Goal: Check status

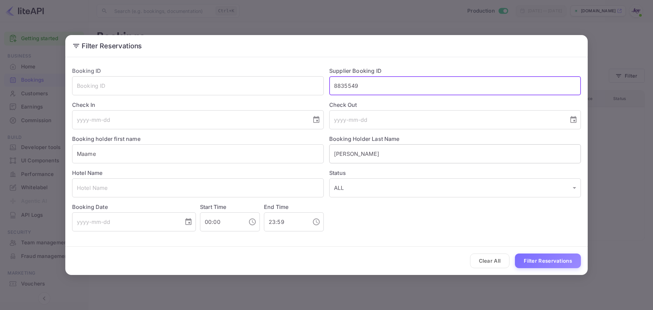
type input "8835549"
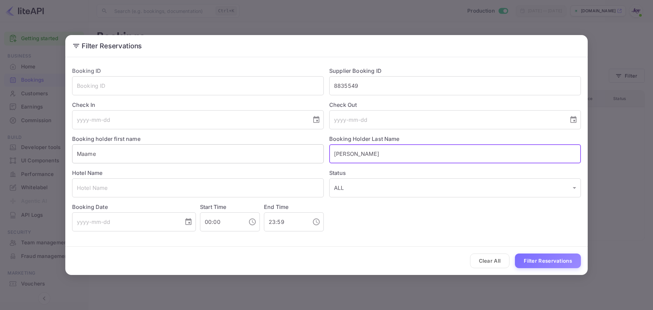
drag, startPoint x: 365, startPoint y: 153, endPoint x: 236, endPoint y: 152, distance: 128.9
click at [250, 154] on div "Booking ID ​ Supplier Booking ID 8835549 ​ Check In ​ Check Out ​ Booking holde…" at bounding box center [324, 146] width 514 height 170
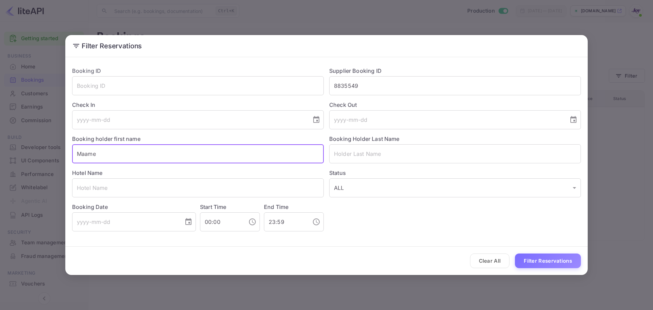
drag, startPoint x: 82, startPoint y: 152, endPoint x: 13, endPoint y: 152, distance: 68.7
click at [13, 152] on div "Filter Reservations Booking ID ​ Supplier Booking ID 8835549 ​ Check In ​ Check…" at bounding box center [326, 155] width 653 height 310
click at [533, 260] on button "Filter Reservations" at bounding box center [548, 260] width 66 height 15
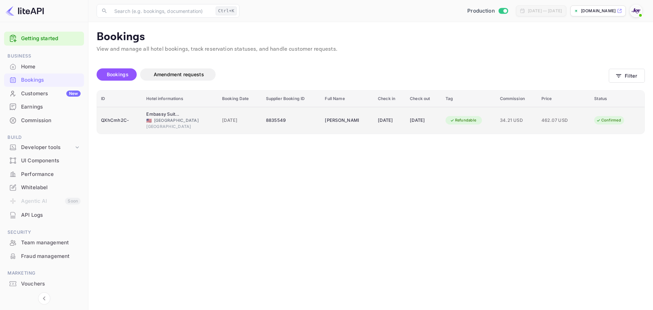
click at [128, 125] on div "QXhCmh2C-" at bounding box center [119, 120] width 37 height 11
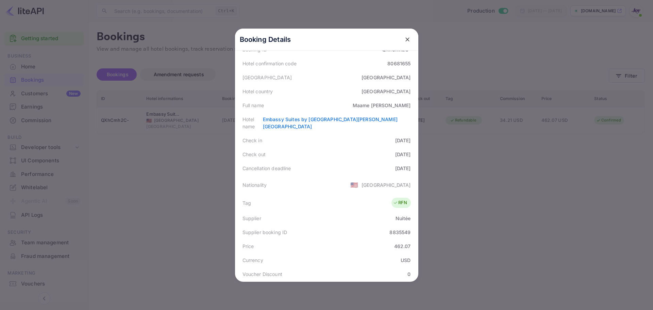
scroll to position [151, 0]
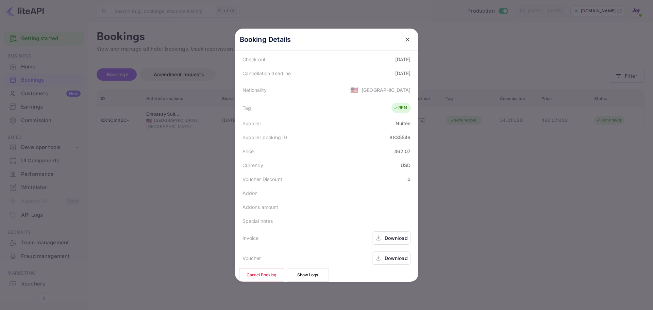
click at [387, 234] on div "Download" at bounding box center [396, 237] width 23 height 7
click at [387, 254] on div "Download" at bounding box center [396, 257] width 23 height 7
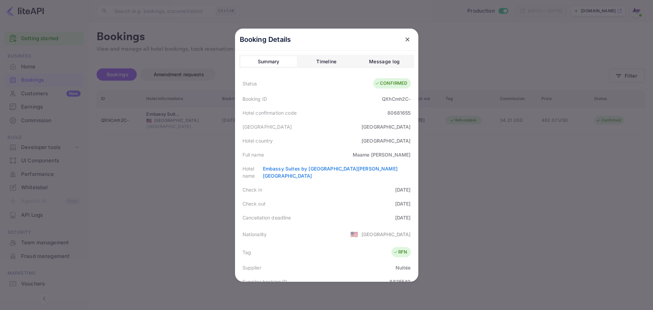
click at [205, 180] on div at bounding box center [326, 155] width 653 height 310
